Goal: Ask a question

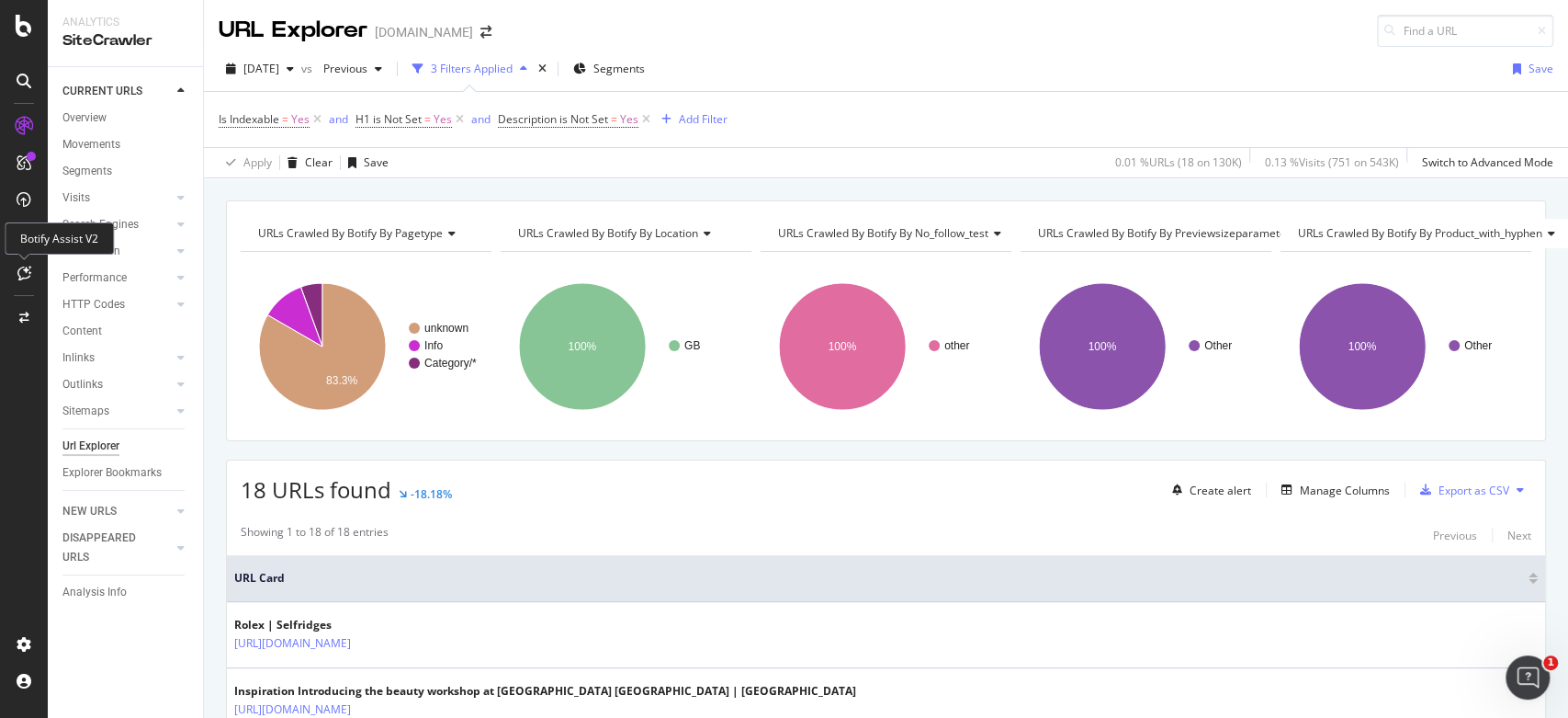
click at [15, 284] on div at bounding box center [23, 272] width 29 height 29
click at [22, 274] on icon at bounding box center [24, 273] width 14 height 15
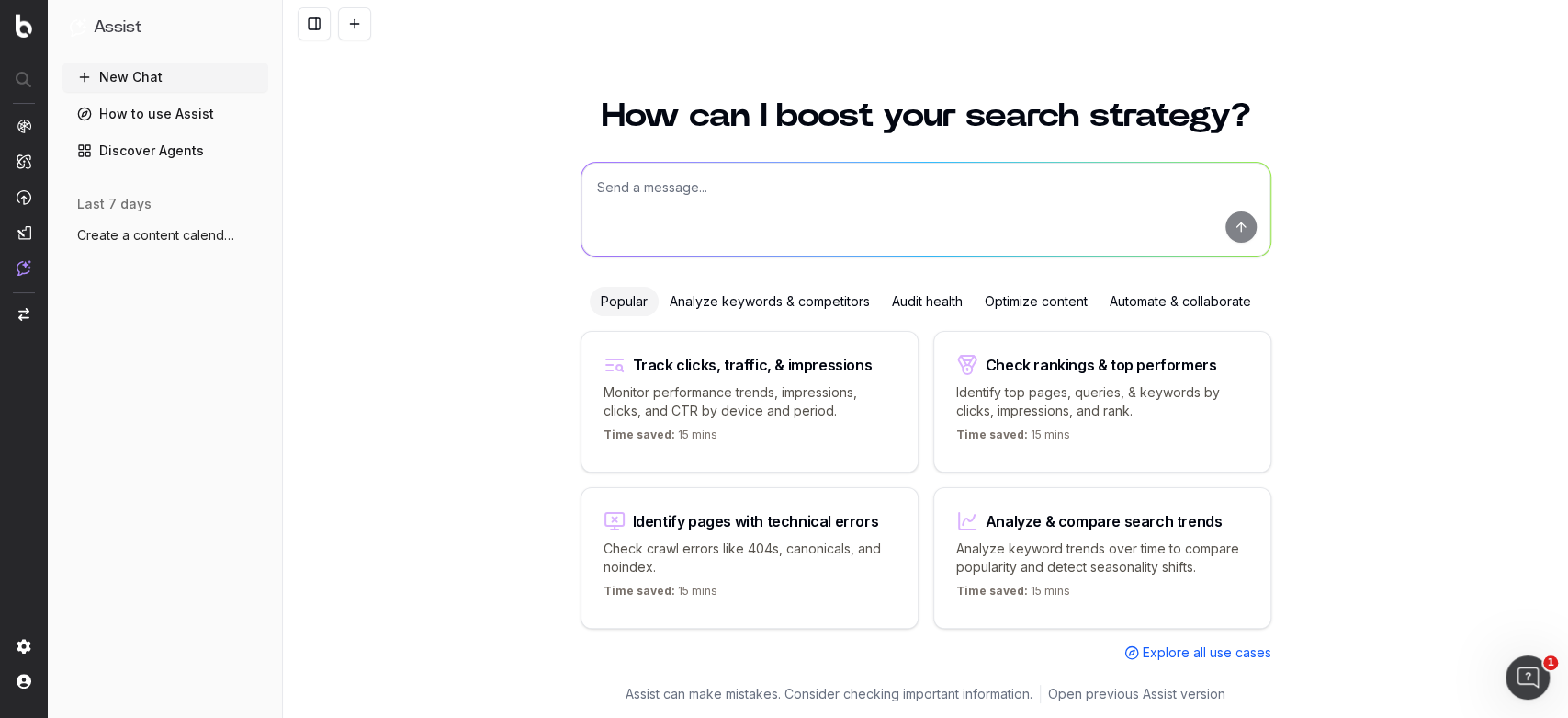
click at [691, 190] on textarea at bounding box center [926, 210] width 689 height 94
click at [1023, 293] on div "Optimize content" at bounding box center [1035, 300] width 125 height 29
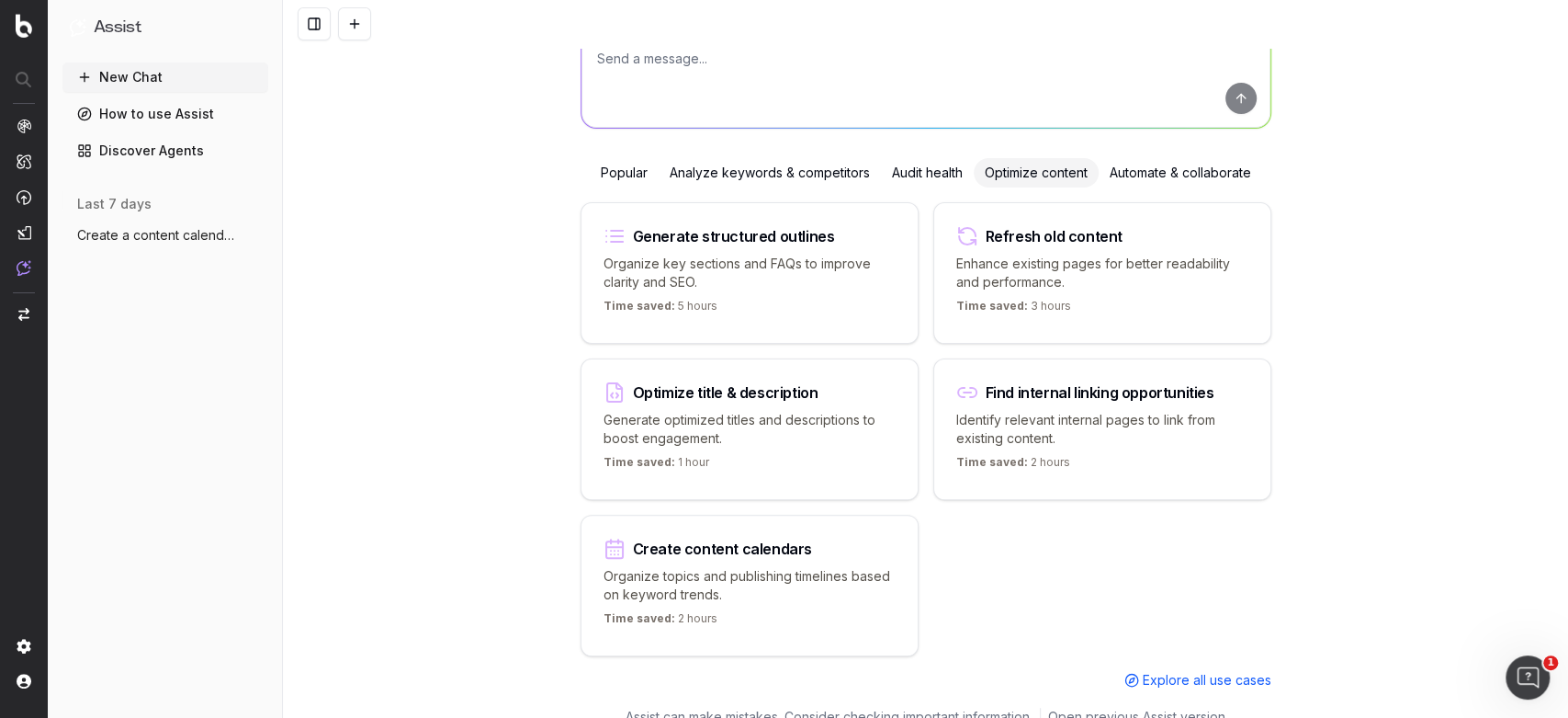
click at [835, 231] on div "Generate structured outlines" at bounding box center [750, 236] width 292 height 22
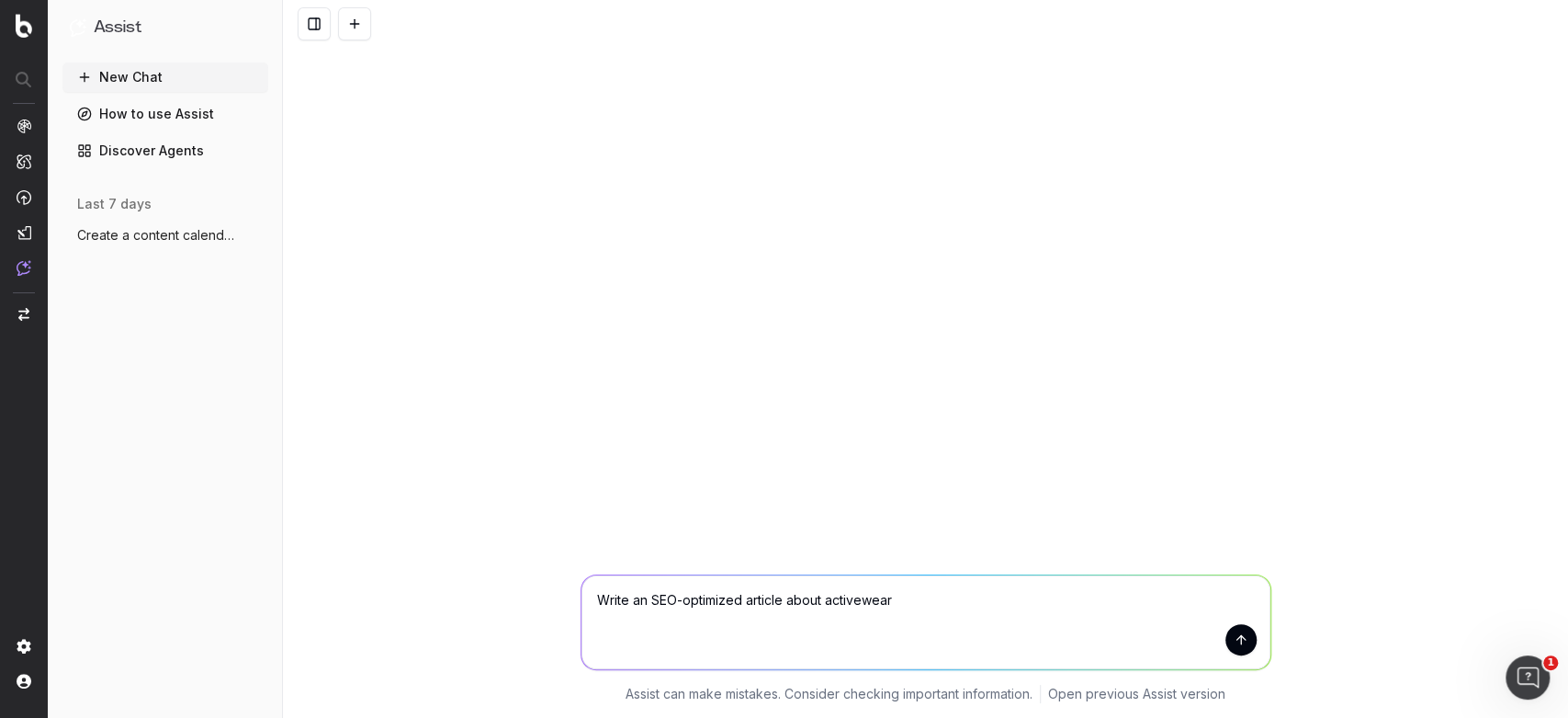
click at [828, 603] on textarea "Write an SEO-optimized article about activewear" at bounding box center [926, 622] width 689 height 94
type textarea "Write an SEO-optimized article about on trend activewear"
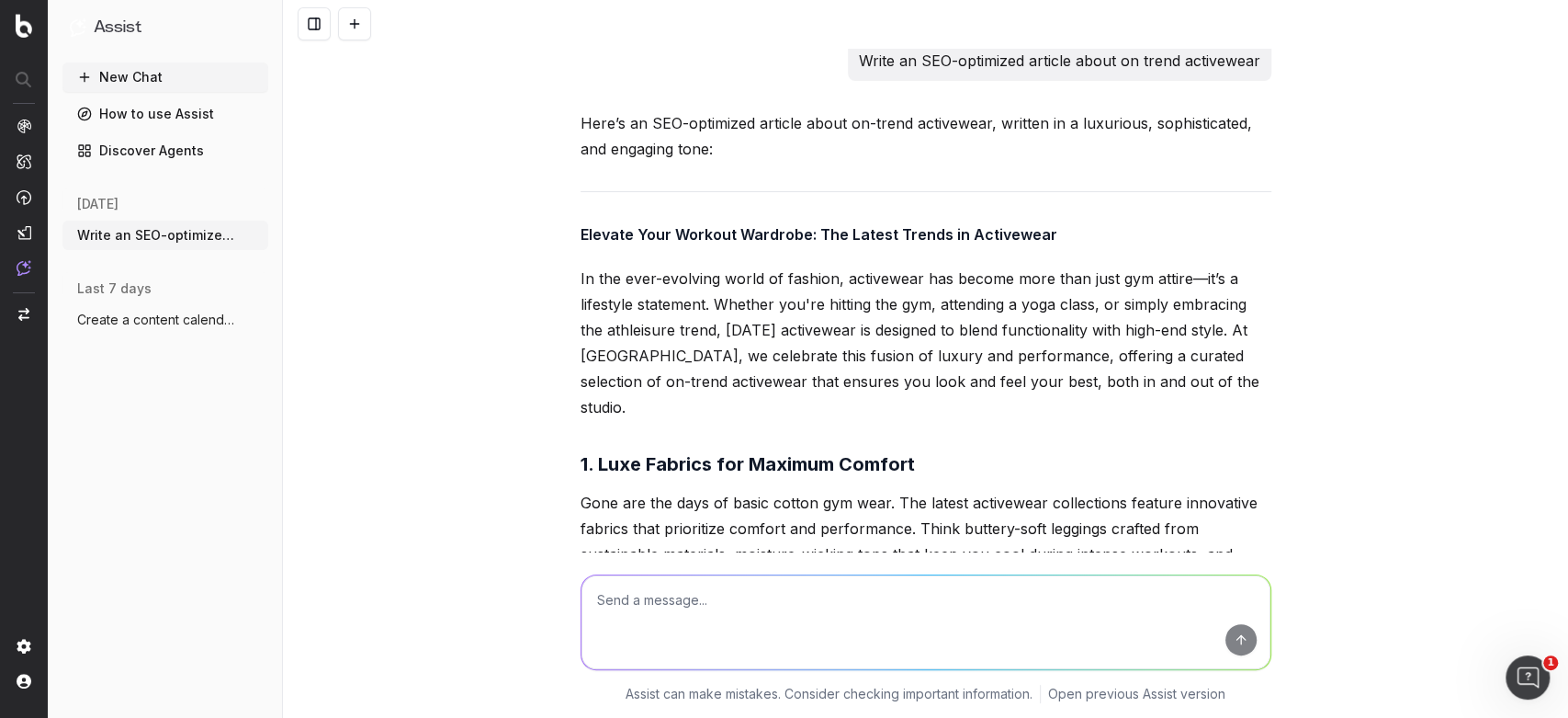
scroll to position [7, 0]
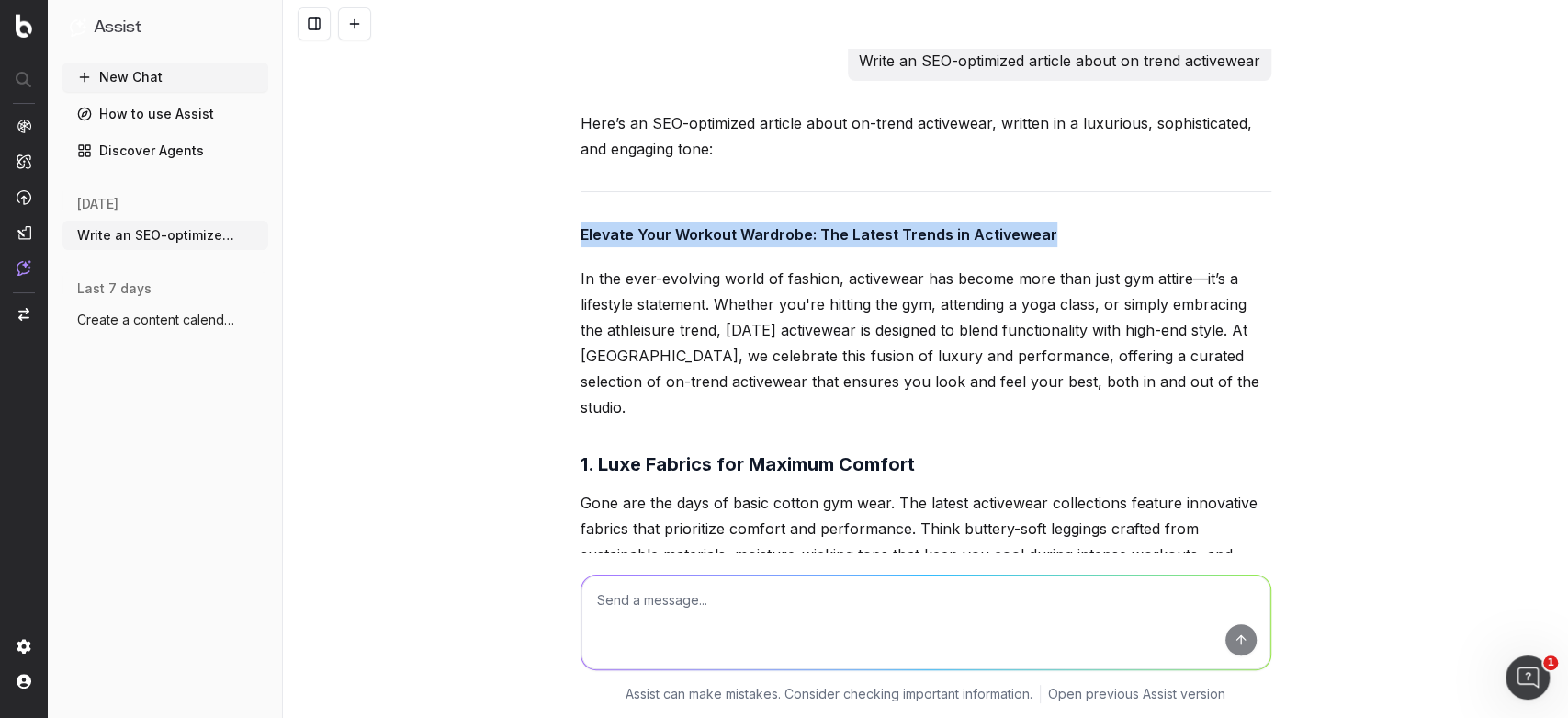
drag, startPoint x: 1036, startPoint y: 235, endPoint x: 566, endPoint y: 219, distance: 470.3
copy strong "Elevate Your Workout Wardrobe: The Latest Trends in Activewear"
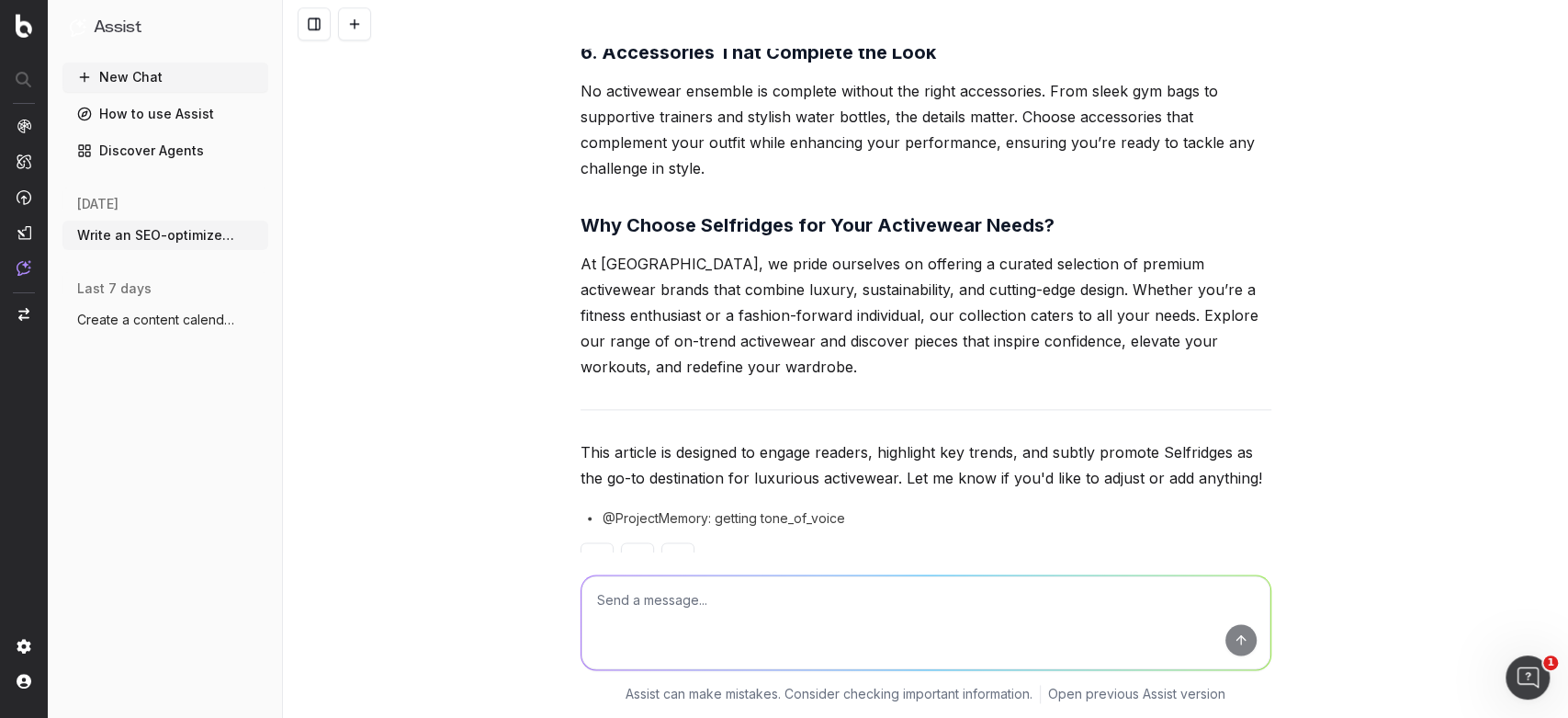
scroll to position [1224, 0]
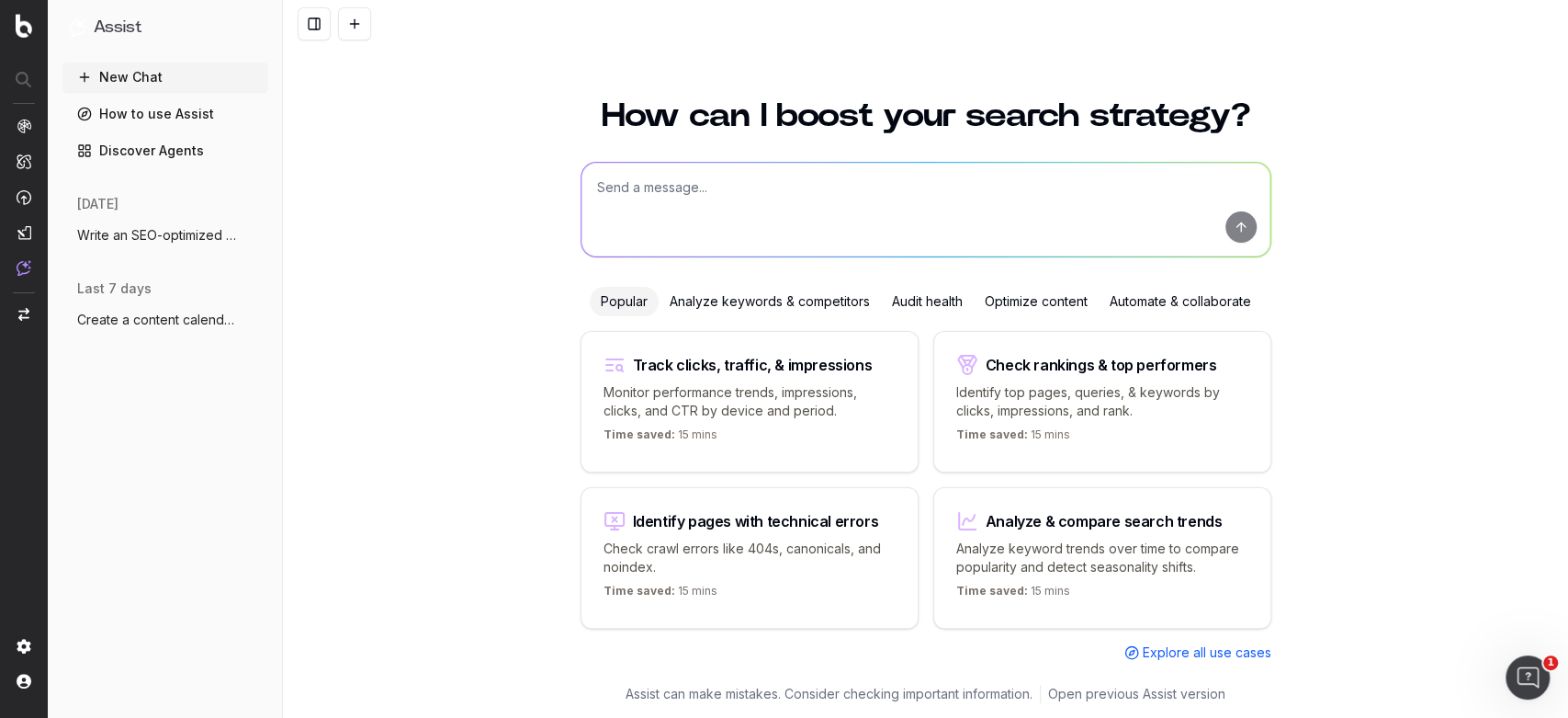
click at [995, 298] on div "Optimize content" at bounding box center [1035, 300] width 125 height 29
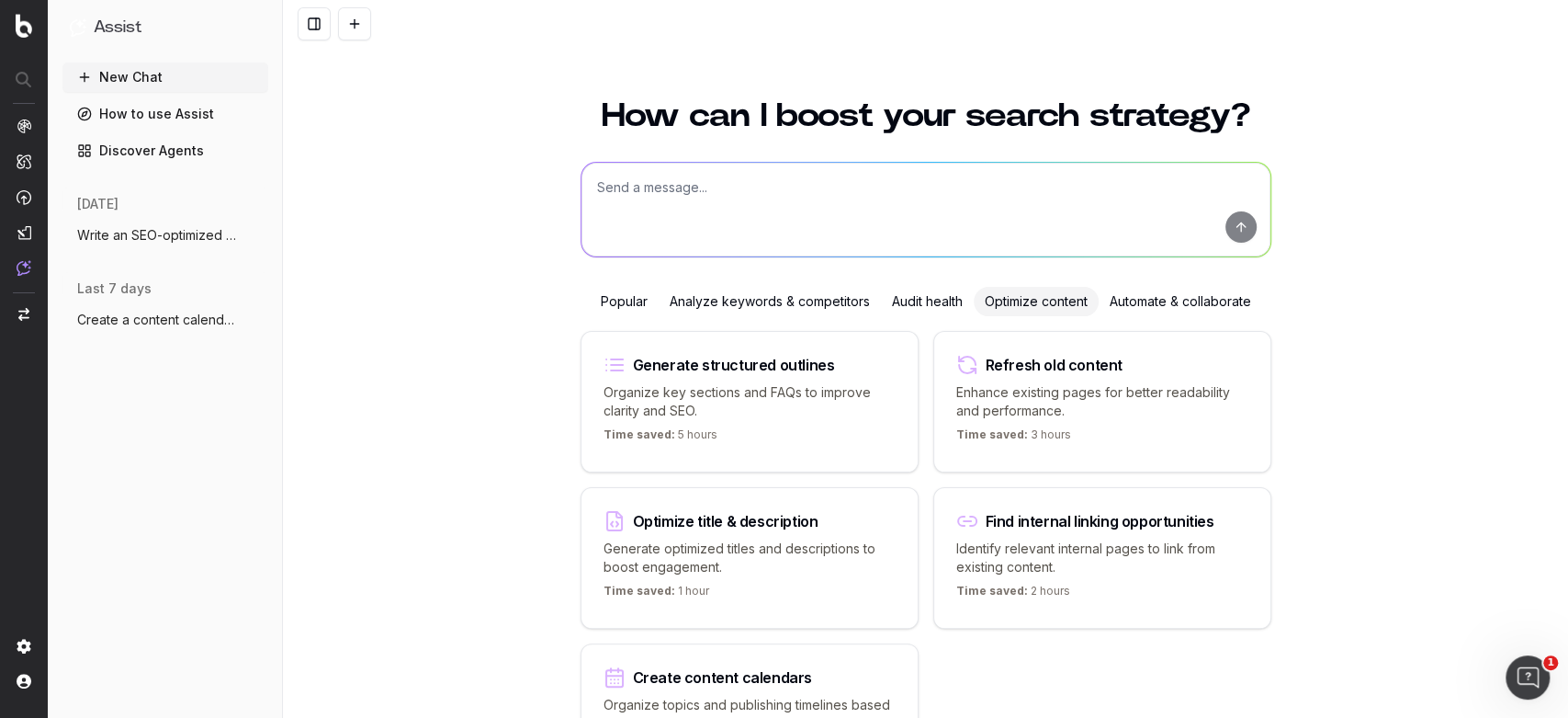
scroll to position [151, 0]
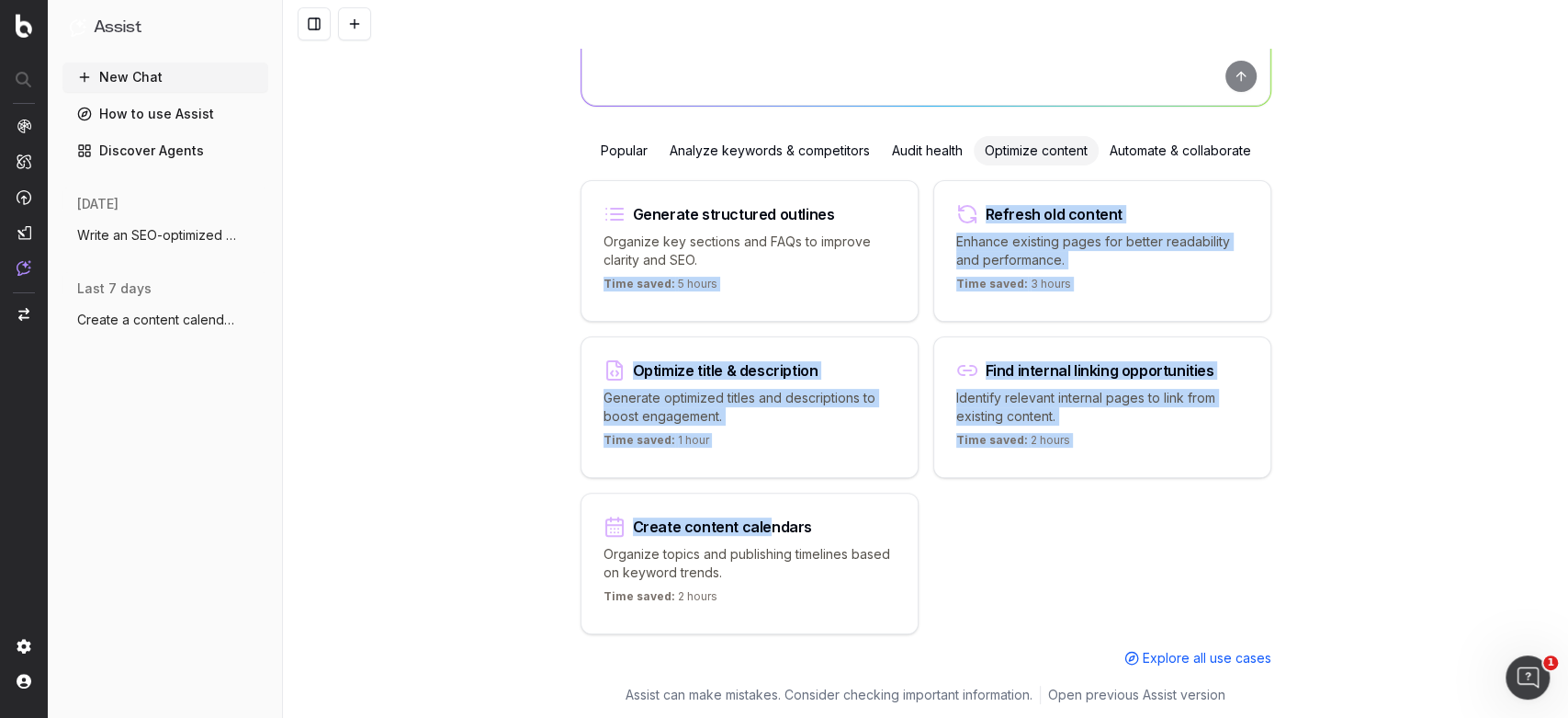
drag, startPoint x: 755, startPoint y: 522, endPoint x: 799, endPoint y: 262, distance: 263.7
click at [799, 262] on div "Generate structured outlines Organize key sections and FAQs to improve clarity …" at bounding box center [926, 423] width 691 height 487
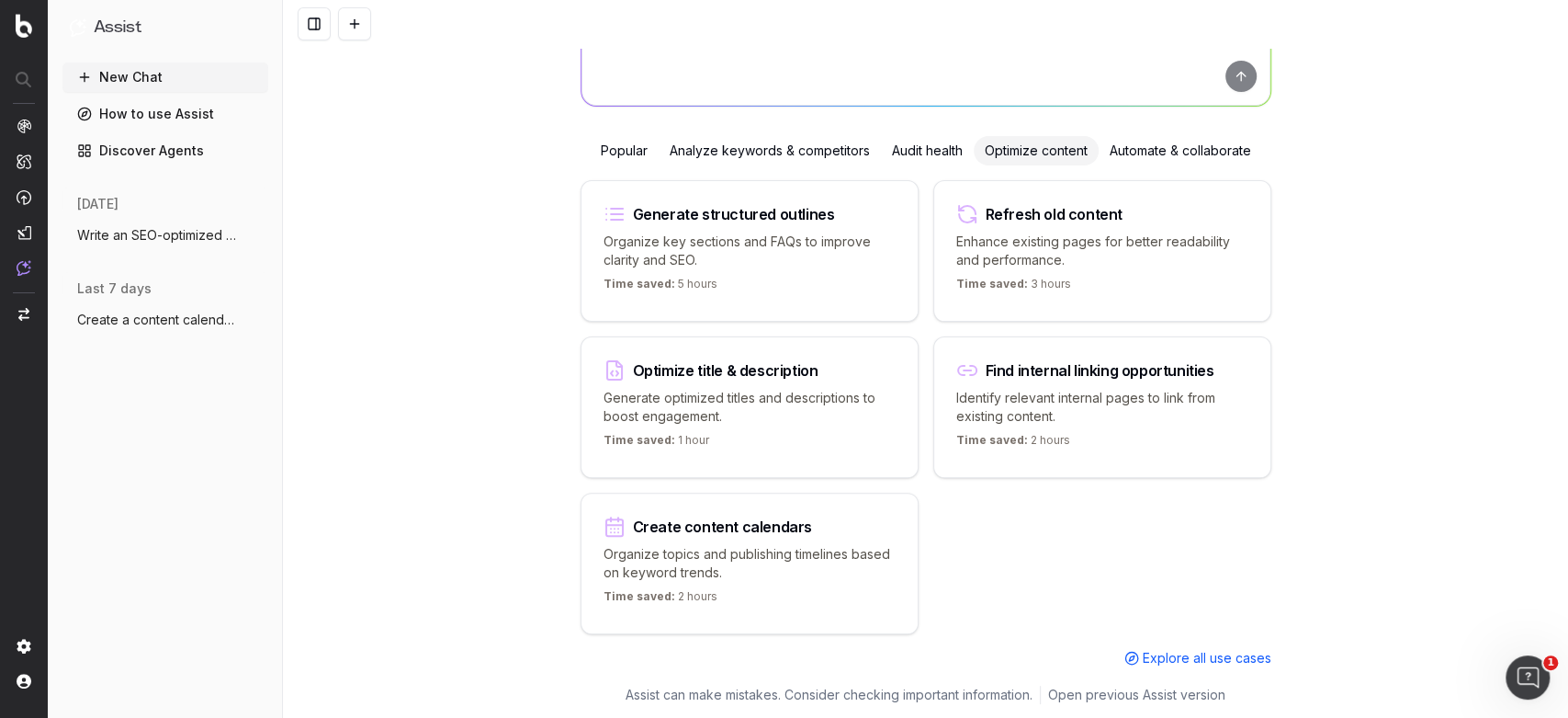
drag, startPoint x: 548, startPoint y: 260, endPoint x: 560, endPoint y: 260, distance: 12.0
click at [551, 261] on div "How can I boost your search strategy? Popular Analyze keywords & competitors Au…" at bounding box center [925, 285] width 1285 height 718
click at [643, 545] on p "Organize topics and publishing timelines based on keyword trends." at bounding box center [750, 563] width 292 height 37
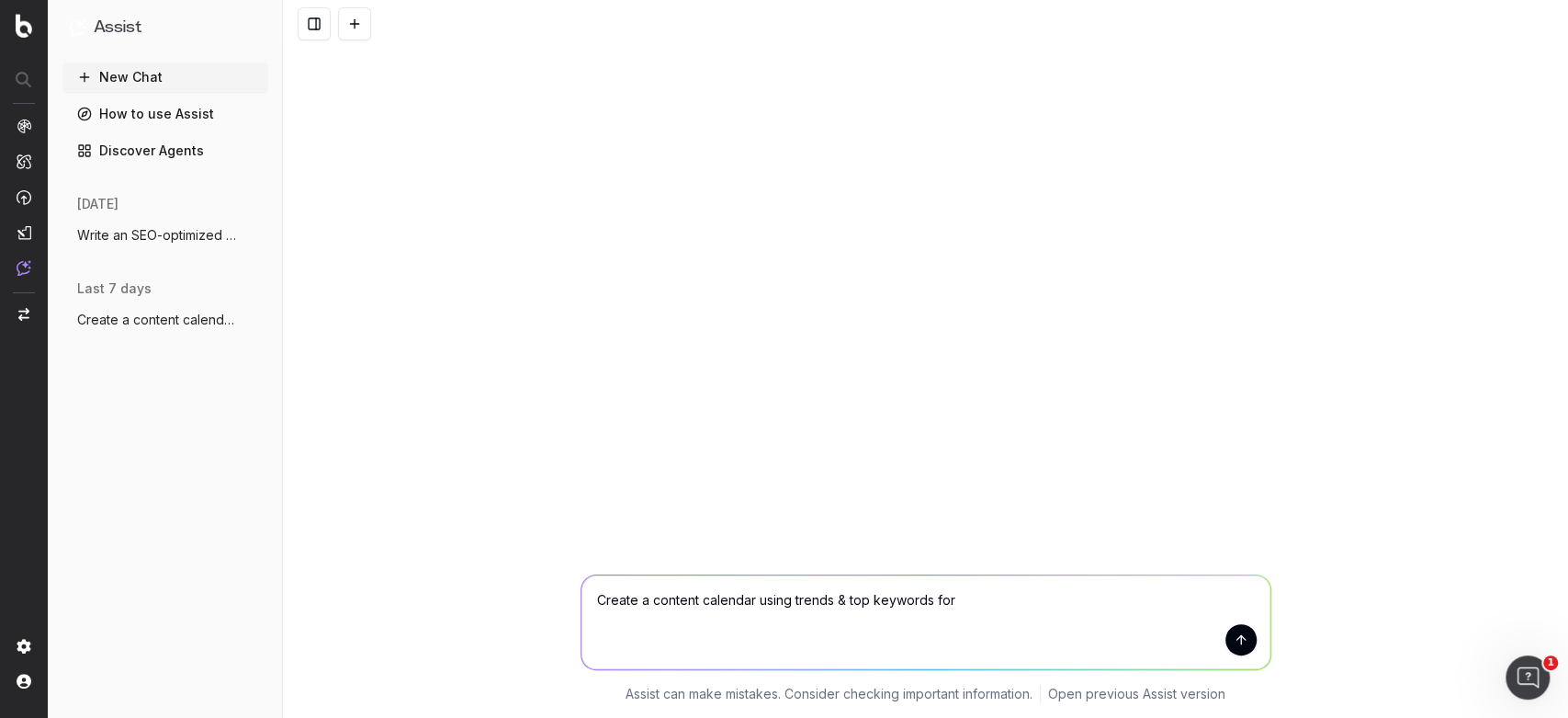
scroll to position [0, 0]
type textarea "Create a content calendar using trends & top keywords for activewear"
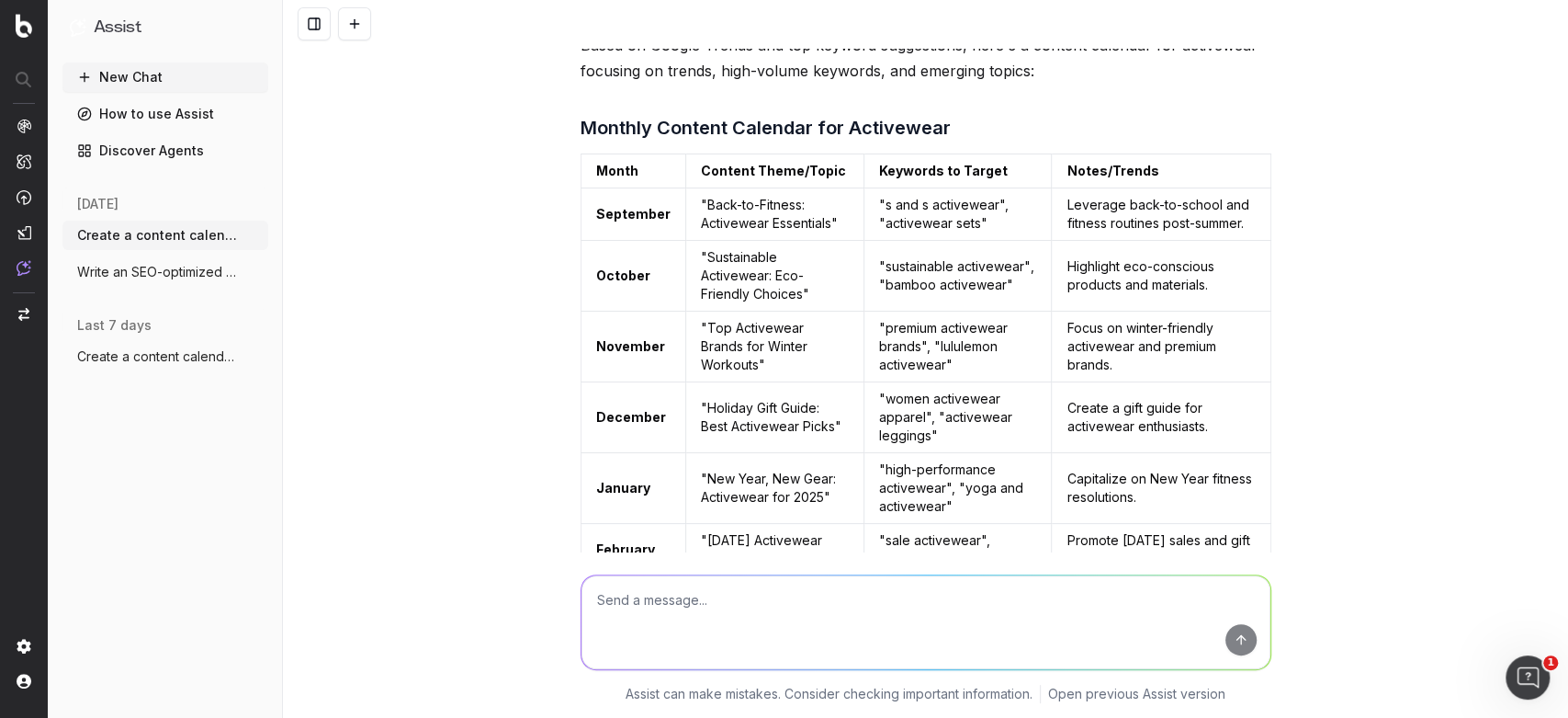
scroll to position [83, 0]
drag, startPoint x: 821, startPoint y: 359, endPoint x: 770, endPoint y: 350, distance: 51.8
click at [769, 351] on td ""Top Activewear Brands for Winter Workouts"" at bounding box center [774, 349] width 179 height 71
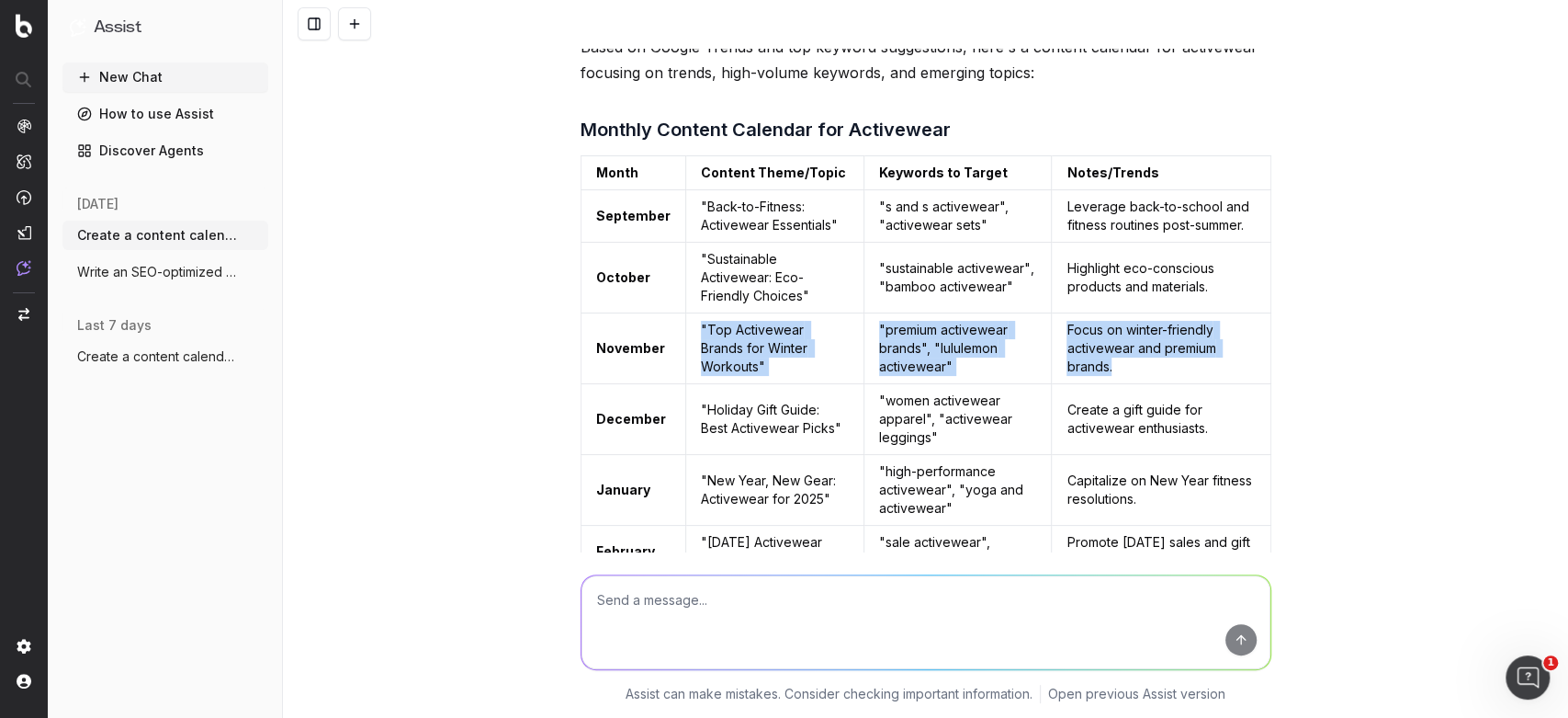
drag, startPoint x: 1170, startPoint y: 359, endPoint x: 684, endPoint y: 335, distance: 486.6
click at [684, 335] on tr "November "Top Activewear Brands for Winter Workouts" "premium activewear brands…" at bounding box center [925, 349] width 690 height 71
copy tr ""Top Activewear Brands for Winter Workouts" "premium activewear brands", "lulul…"
